Goal: Find specific page/section: Find specific page/section

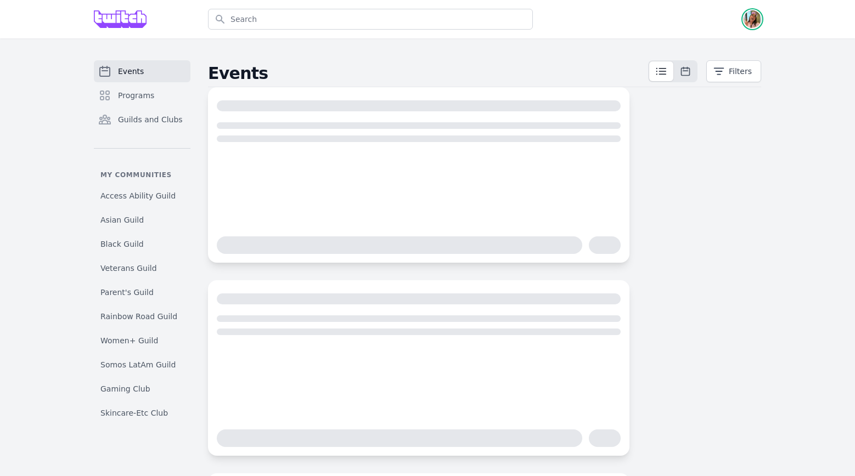
click at [753, 16] on img "button" at bounding box center [753, 19] width 18 height 18
click at [738, 42] on link "Admin" at bounding box center [708, 45] width 105 height 20
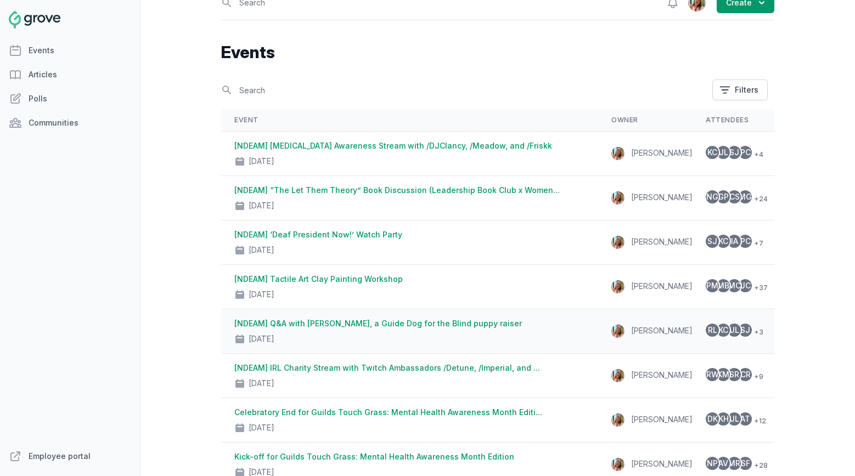
scroll to position [15, 0]
click at [447, 322] on link "[NDEAM] Q&A with [PERSON_NAME], a Guide Dog for the Blind puppy raiser" at bounding box center [378, 322] width 288 height 9
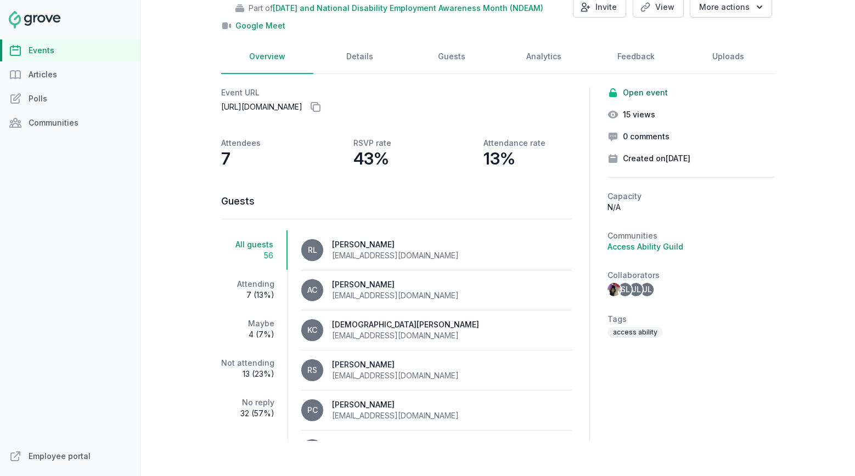
scroll to position [9, 0]
